Goal: Communication & Community: Answer question/provide support

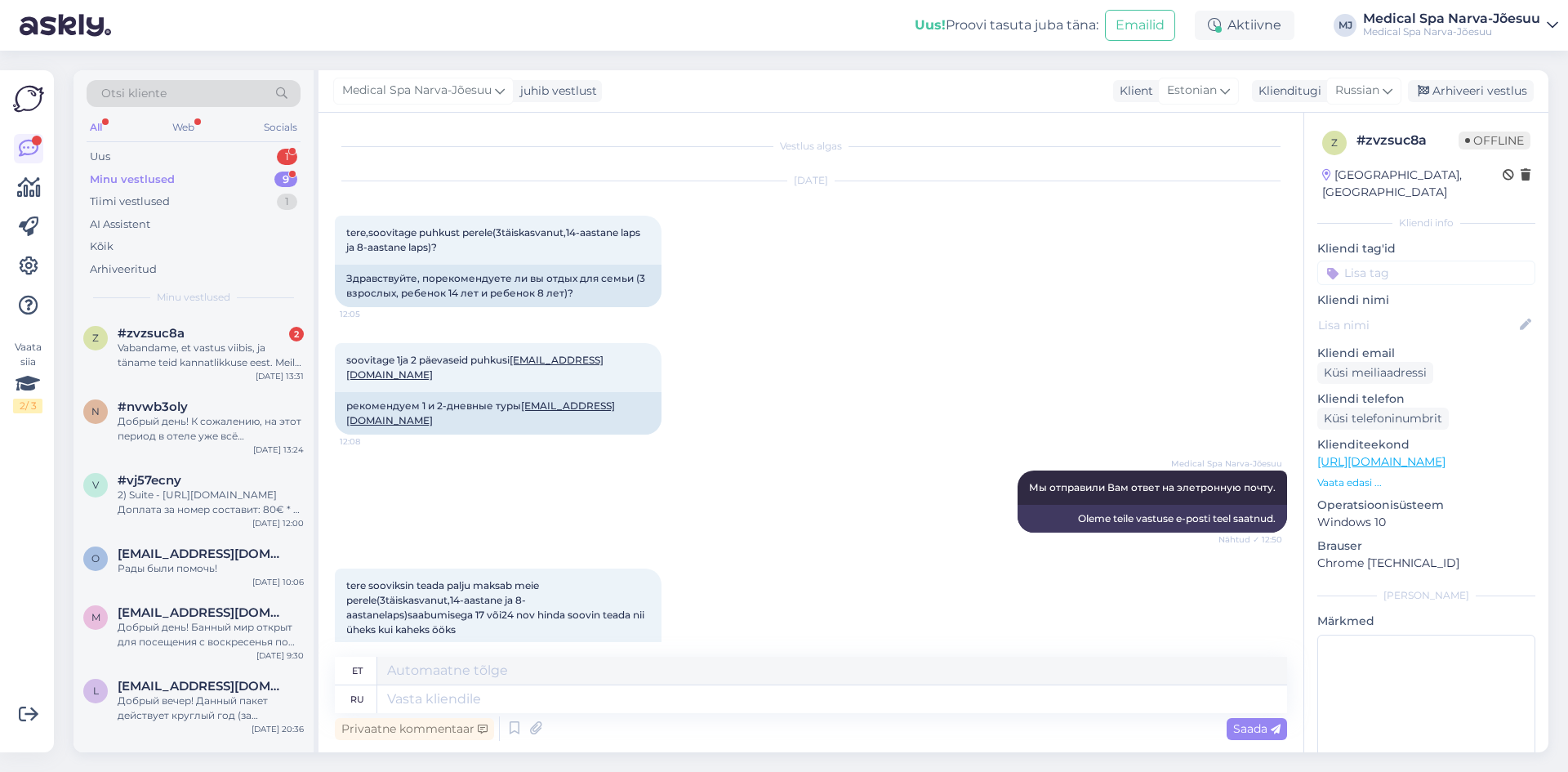
scroll to position [1021, 0]
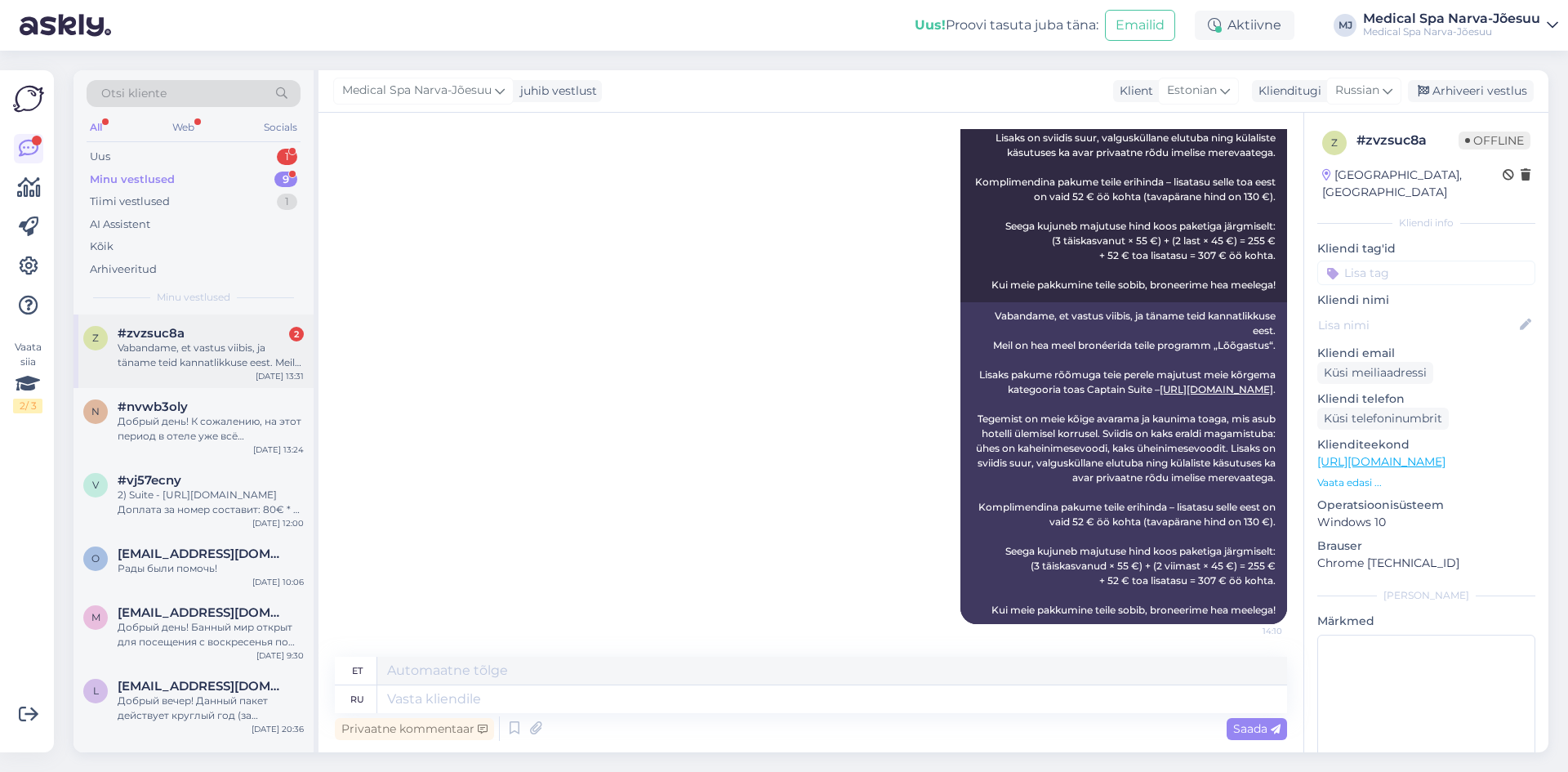
click at [241, 358] on div "Vabandame, et vastus viibis, ja täname teid kannatlikkuse eest. Meil on hea mee…" at bounding box center [210, 355] width 186 height 30
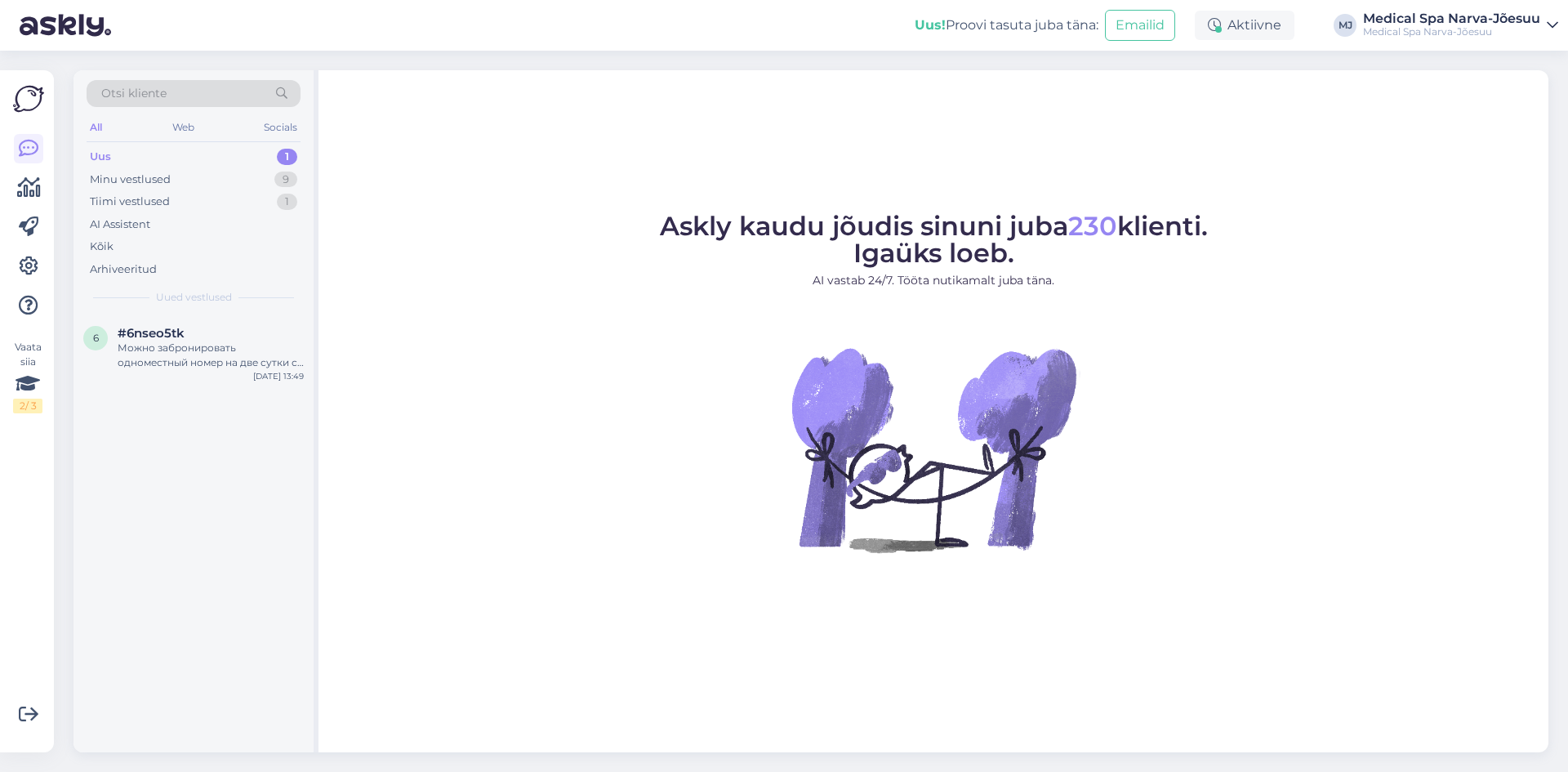
click at [202, 156] on div "Uus 1" at bounding box center [193, 156] width 214 height 23
click at [207, 357] on div "Можно забронировать одноместный номер на две сутки с 26;09 по 28;09." at bounding box center [210, 355] width 186 height 30
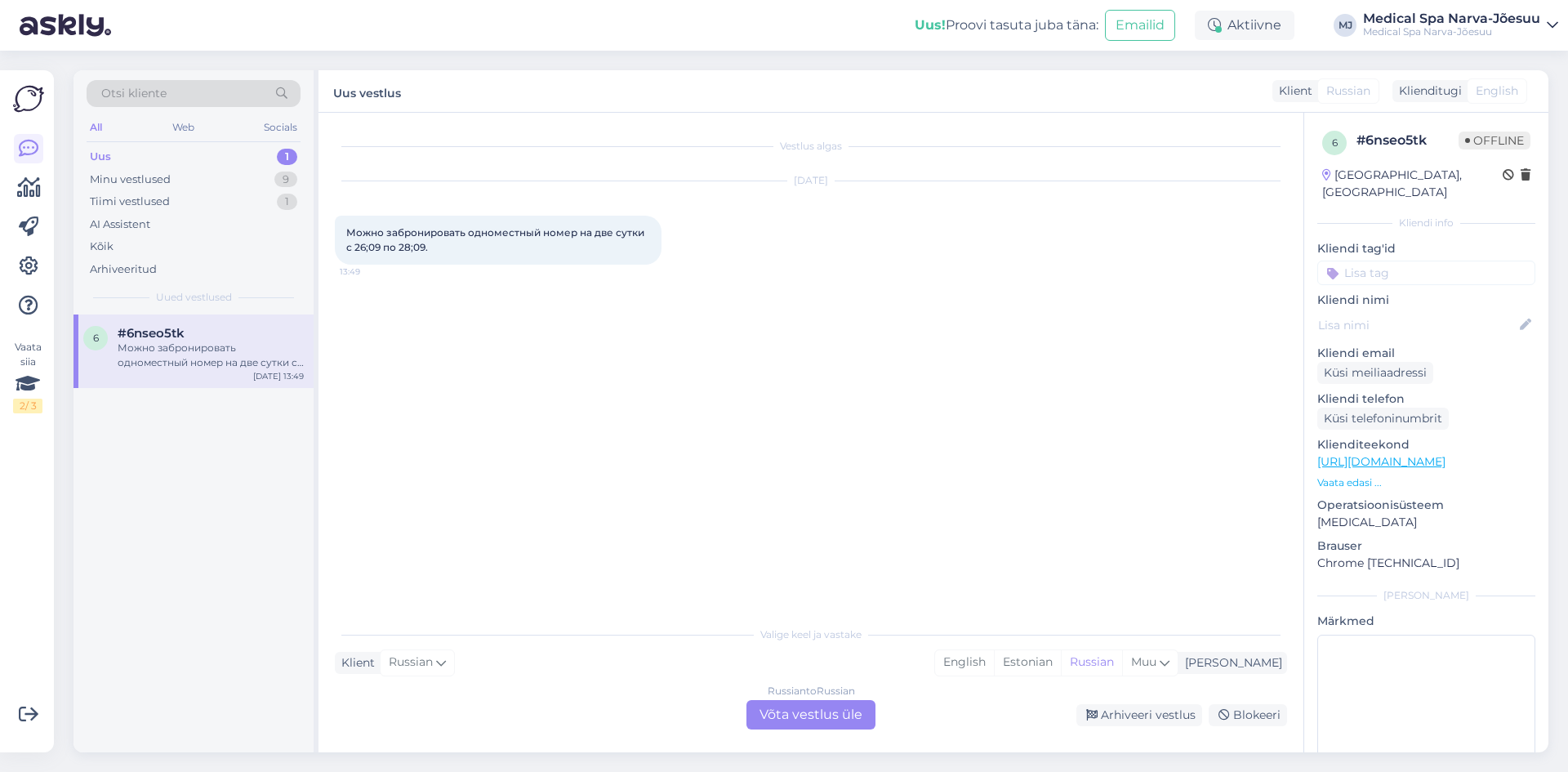
click at [775, 716] on div "Russian to Russian Võta vestlus üle" at bounding box center [810, 715] width 129 height 30
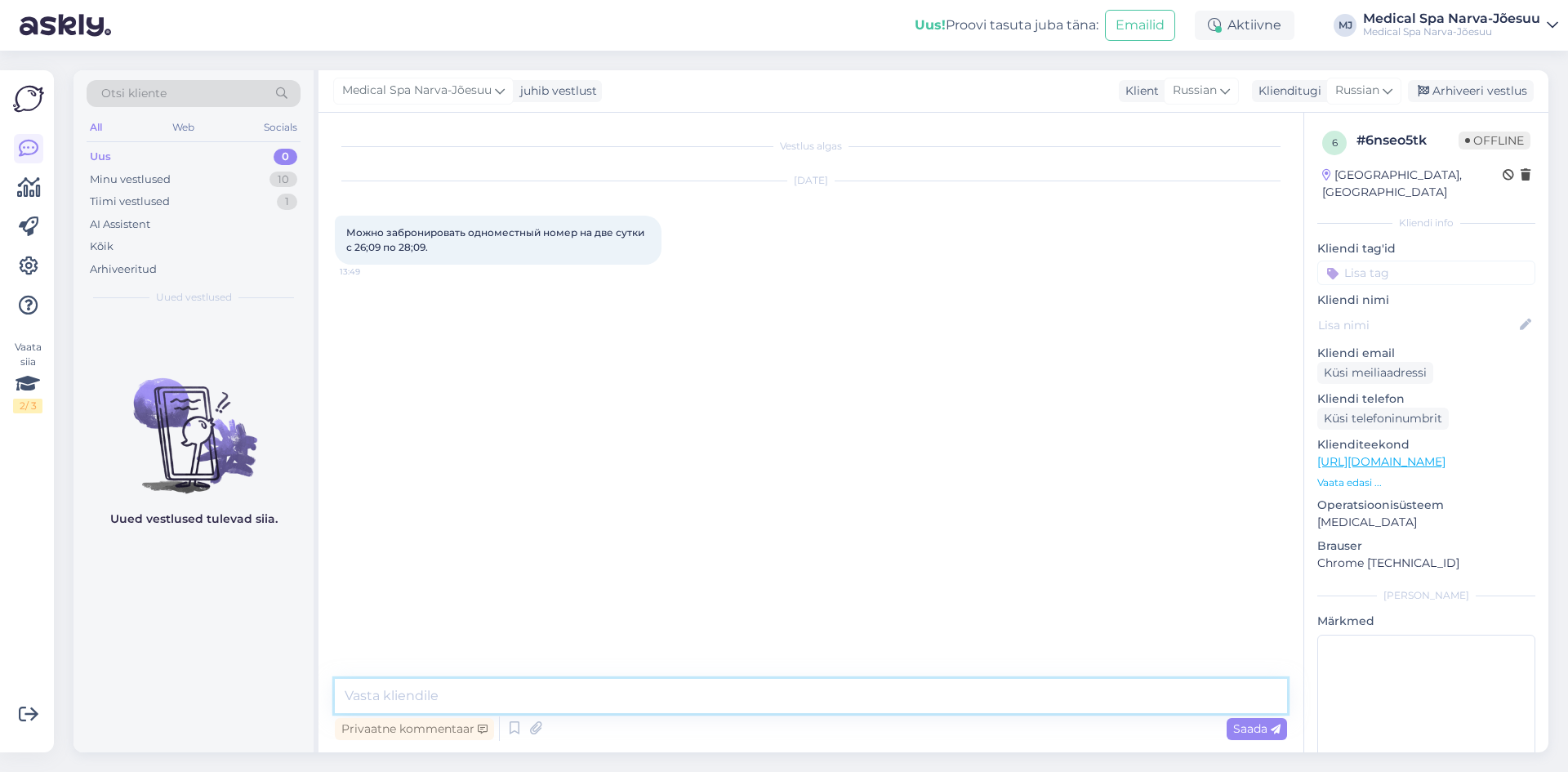
click at [491, 687] on textarea at bounding box center [810, 695] width 952 height 34
click at [497, 698] on textarea "Добрый день! На желаемый период у нас свободны номера повышенной категории за д…" at bounding box center [810, 676] width 952 height 74
click at [642, 697] on textarea "Добрый день! На желаемый период с 26.09 по 28.09 у нас свободны номера повышенн…" at bounding box center [810, 676] width 952 height 74
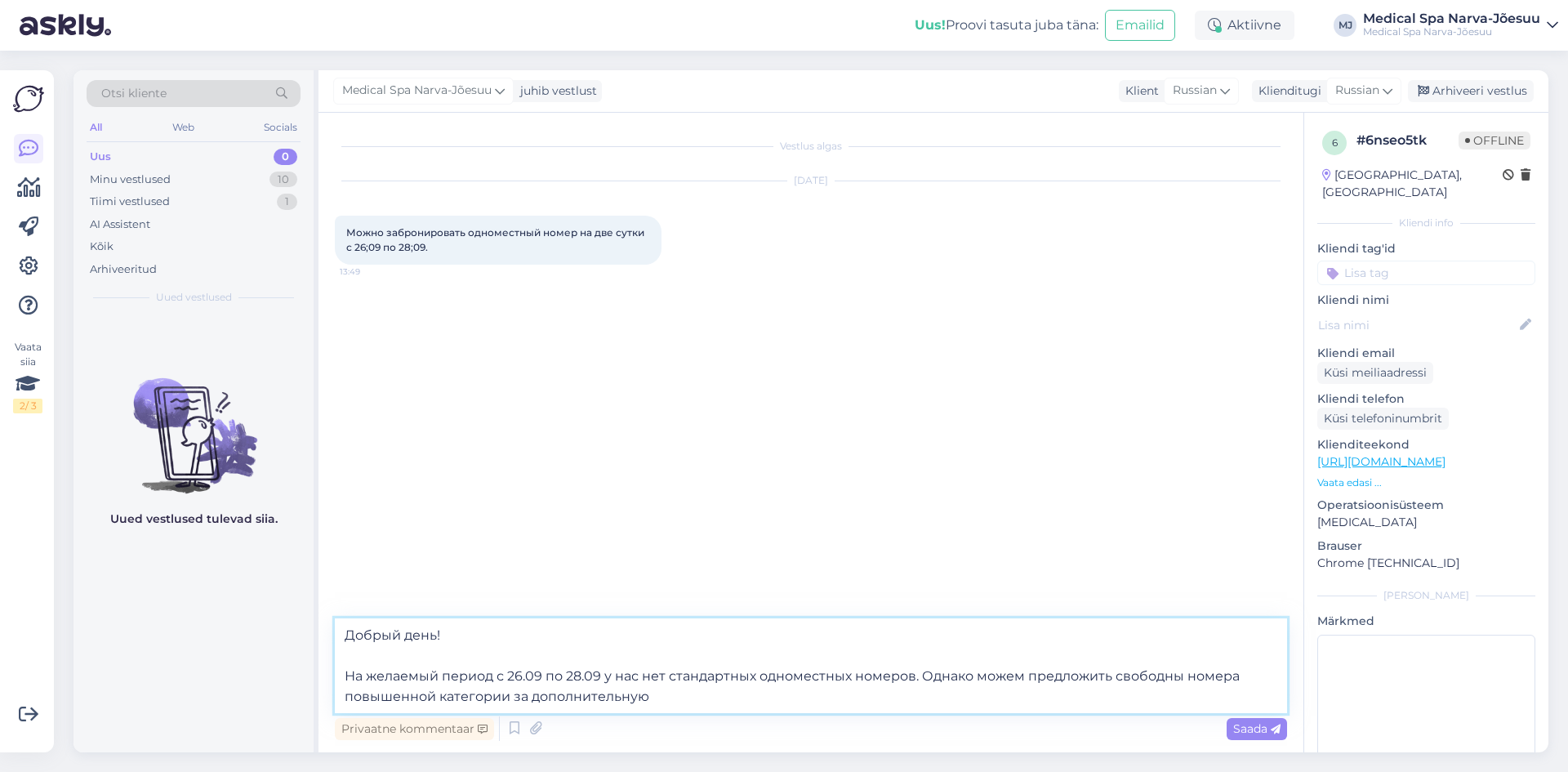
drag, startPoint x: 1116, startPoint y: 676, endPoint x: 1187, endPoint y: 674, distance: 71.0
click at [1187, 674] on textarea "Добрый день! На желаемый период с 26.09 по 28.09 у нас нет стандартных одномест…" at bounding box center [810, 666] width 952 height 94
click at [561, 693] on textarea "Добрый день! На желаемый период с 26.09 по 28.09 у нас нет стандартных одномест…" at bounding box center [810, 666] width 952 height 94
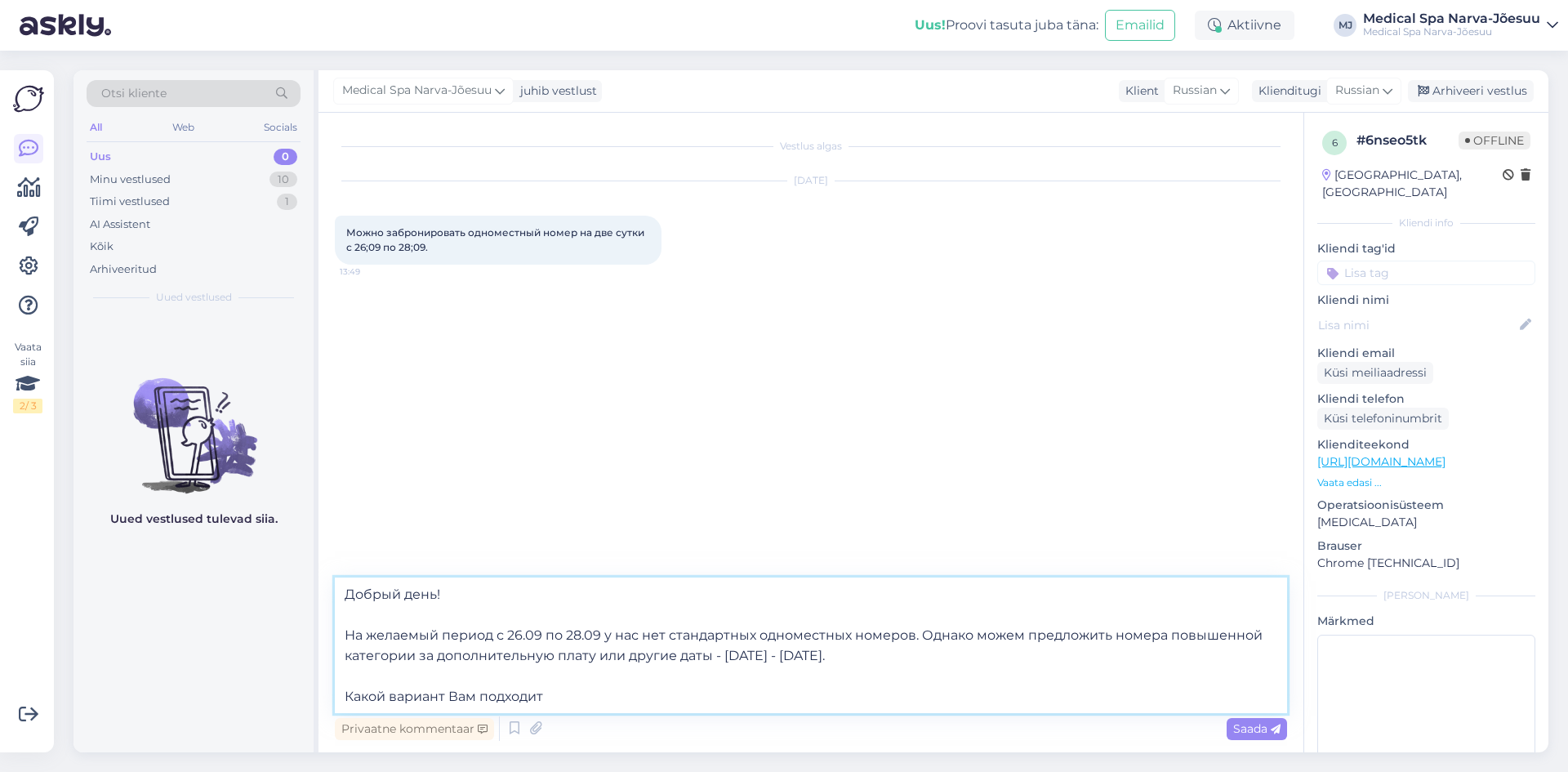
type textarea "Добрый день! На желаемый период с 26.09 по 28.09 у нас нет стандартных одномест…"
